Goal: Check status: Check status

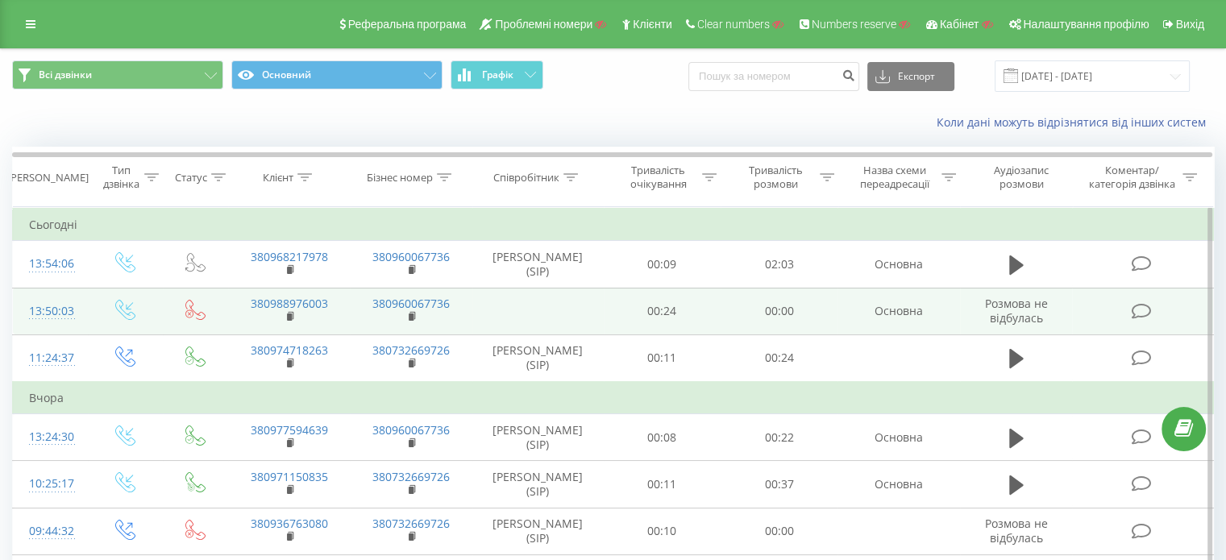
scroll to position [81, 0]
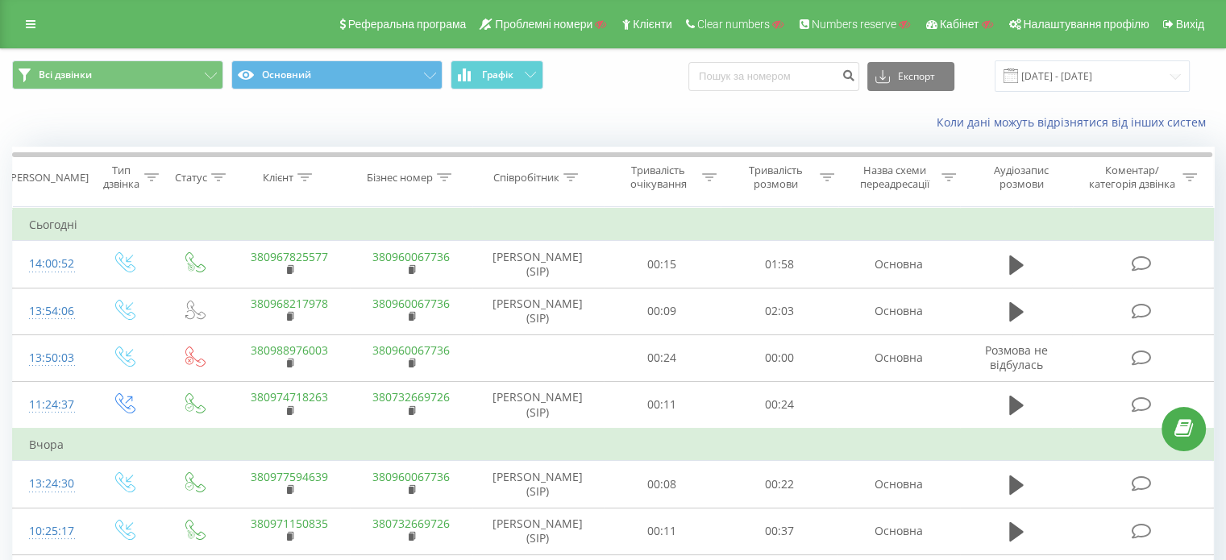
click at [377, 124] on div "Коли дані можуть відрізнятися вiд інших систем" at bounding box center [613, 122] width 1224 height 39
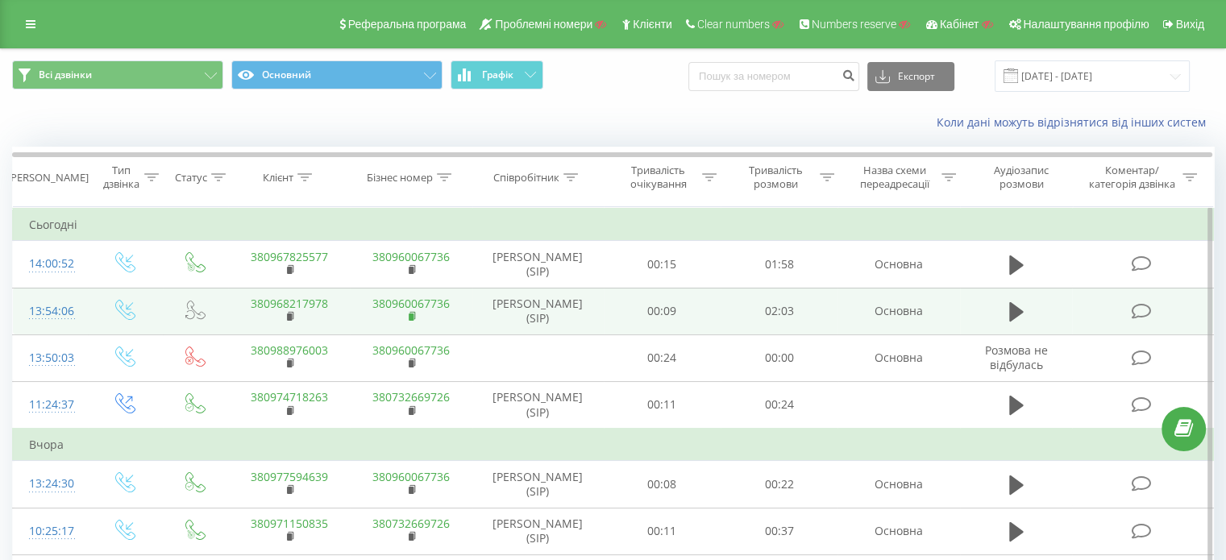
click at [410, 314] on rect at bounding box center [411, 317] width 5 height 7
